Goal: Task Accomplishment & Management: Use online tool/utility

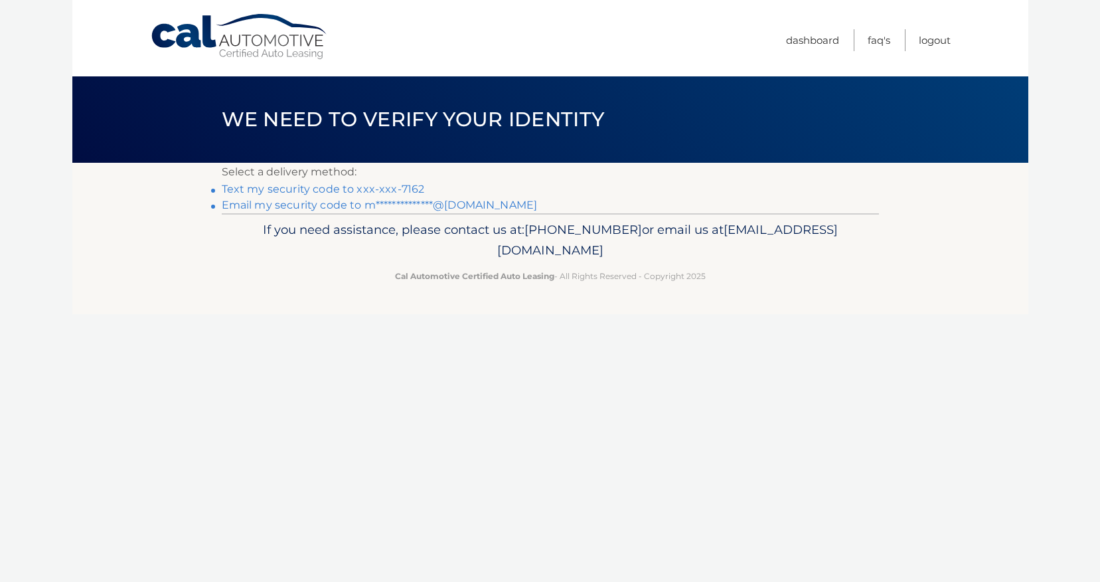
click at [355, 189] on link "Text my security code to xxx-xxx-7162" at bounding box center [323, 189] width 203 height 13
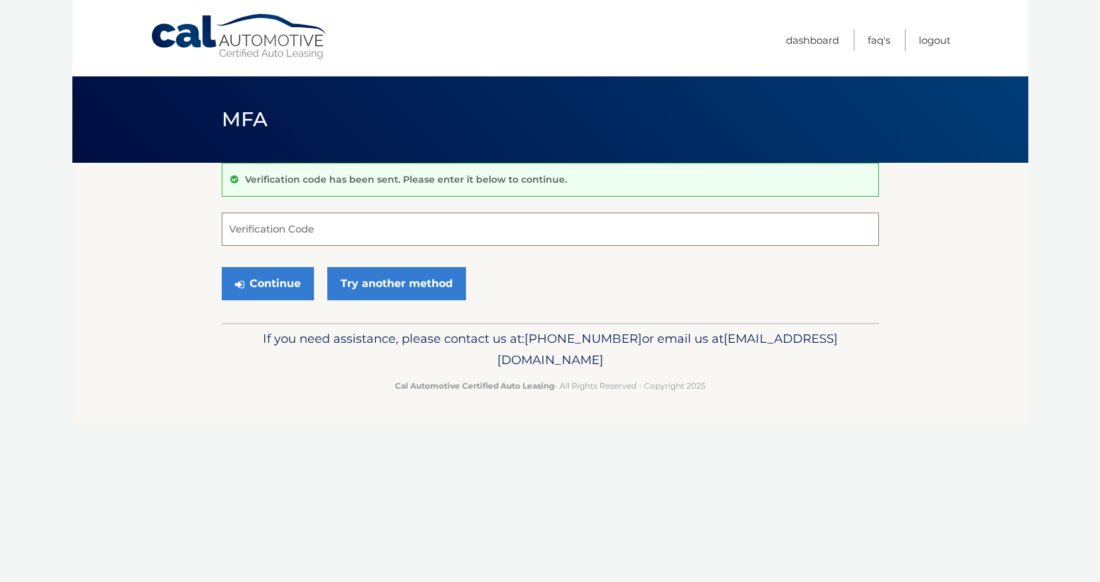
click at [330, 229] on input "Verification Code" at bounding box center [550, 228] width 657 height 33
type input "457270"
click at [262, 286] on button "Continue" at bounding box center [268, 283] width 92 height 33
